Goal: Navigation & Orientation: Find specific page/section

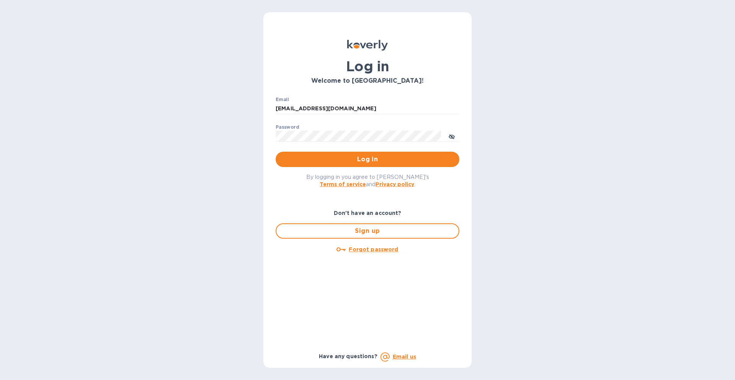
click at [231, 168] on div "Log in Welcome to [GEOGRAPHIC_DATA]! Email [EMAIL_ADDRESS][DOMAIN_NAME] ​ Passw…" at bounding box center [367, 190] width 735 height 380
click at [372, 161] on span "Log in" at bounding box center [368, 159] width 172 height 9
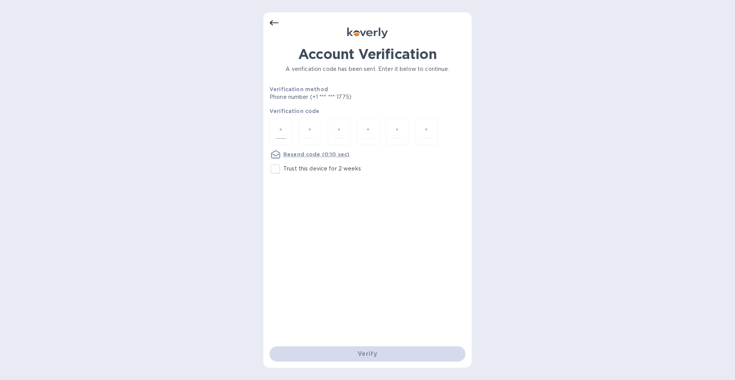
click at [290, 134] on div at bounding box center [281, 131] width 23 height 27
type input "6"
type input "9"
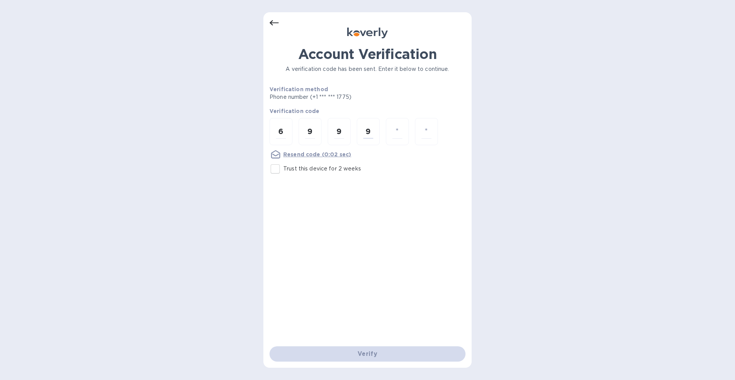
type input "7"
type input "1"
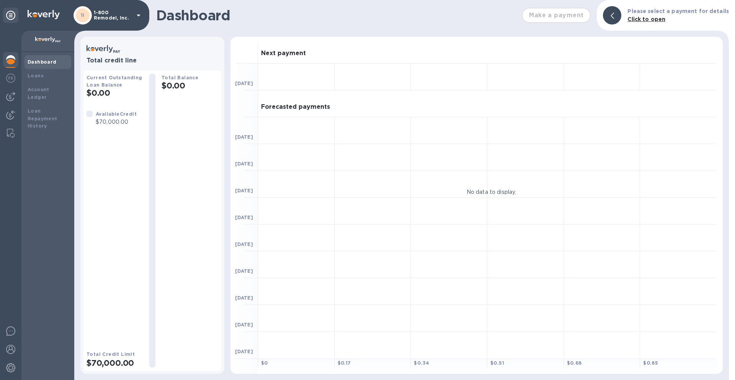
click at [139, 13] on icon at bounding box center [138, 15] width 9 height 9
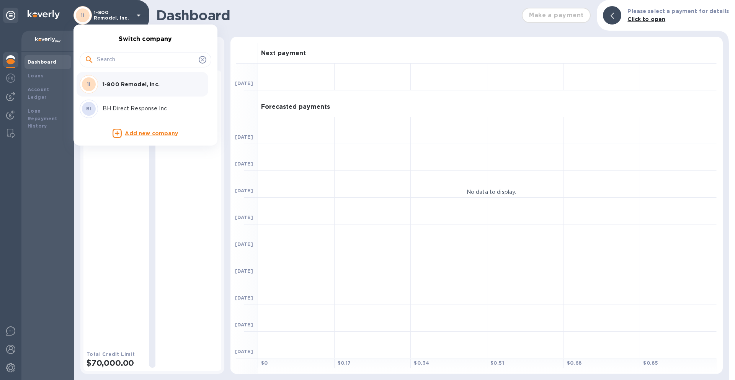
click at [133, 118] on li "BI BH Direct Response Inc" at bounding box center [143, 109] width 132 height 25
